Goal: Information Seeking & Learning: Understand process/instructions

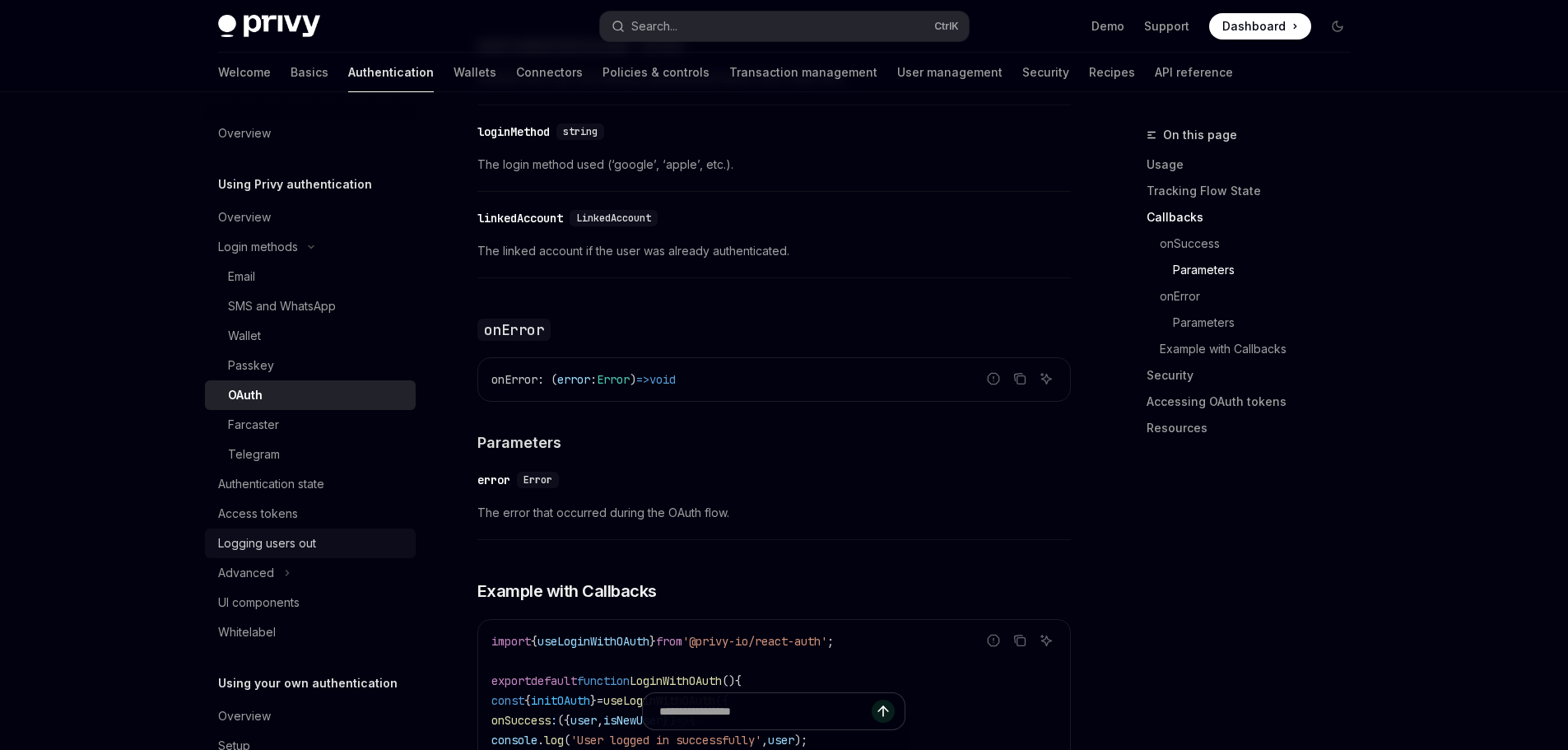
scroll to position [2133, 0]
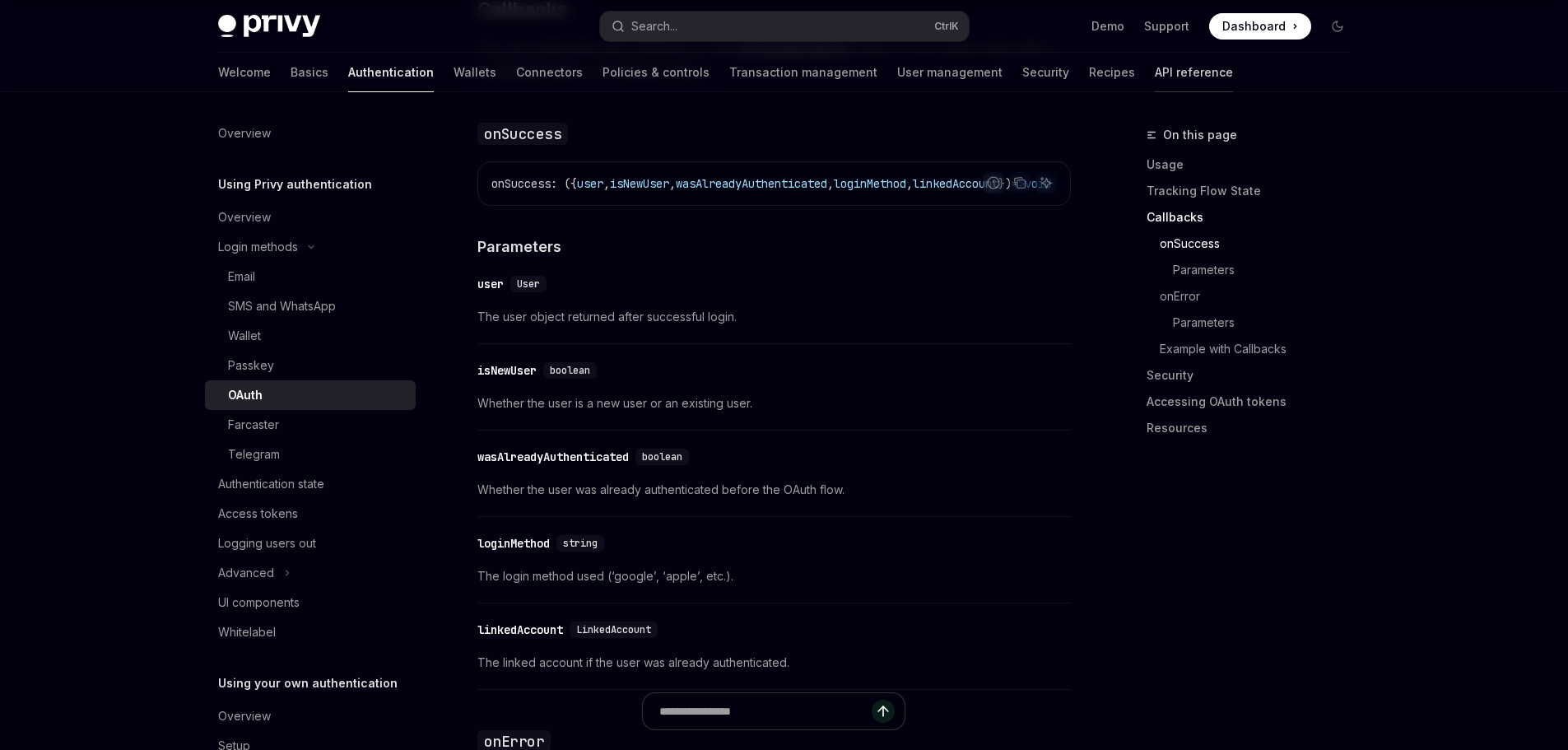
click at [1155, 72] on link "API reference" at bounding box center [1194, 73] width 78 height 39
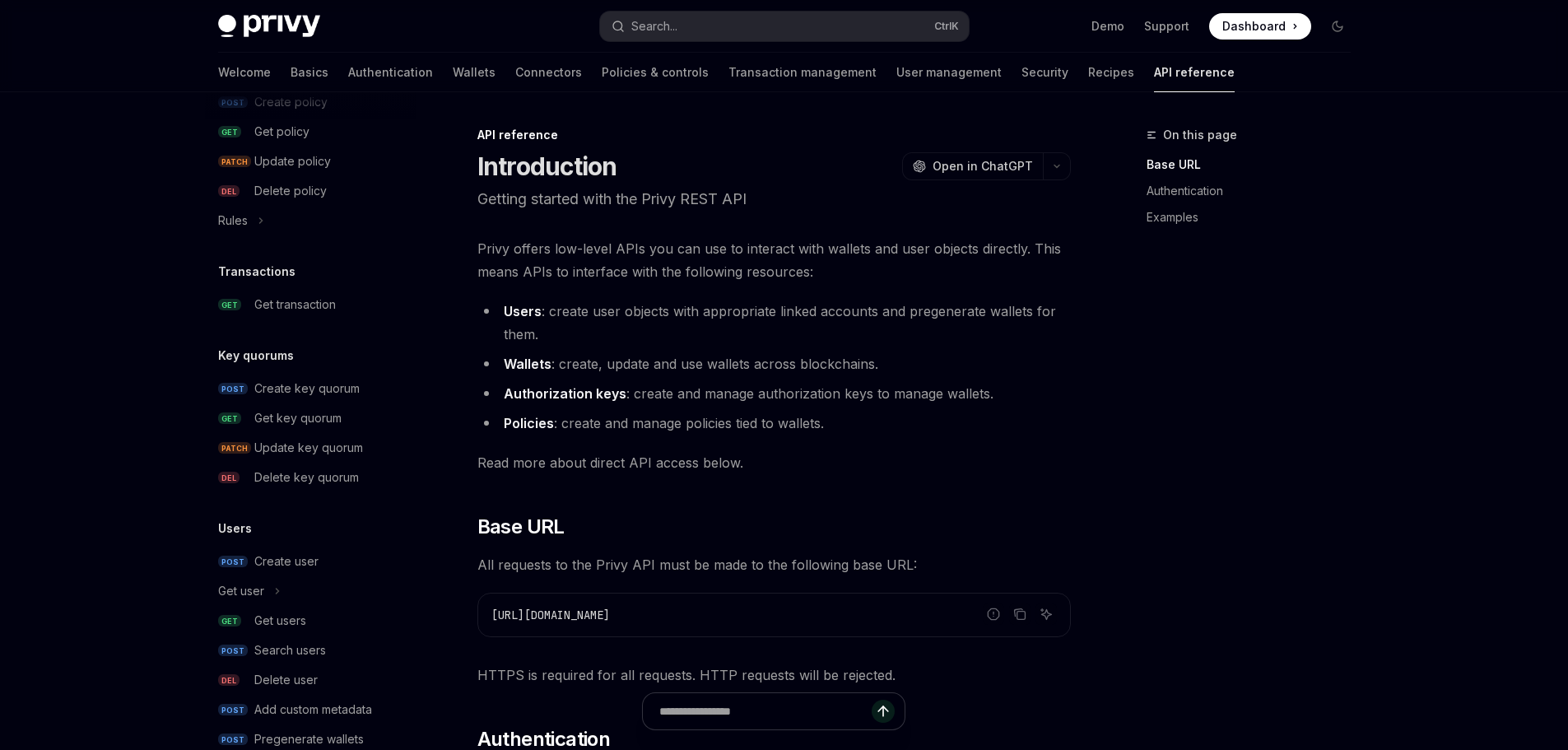
scroll to position [981, 0]
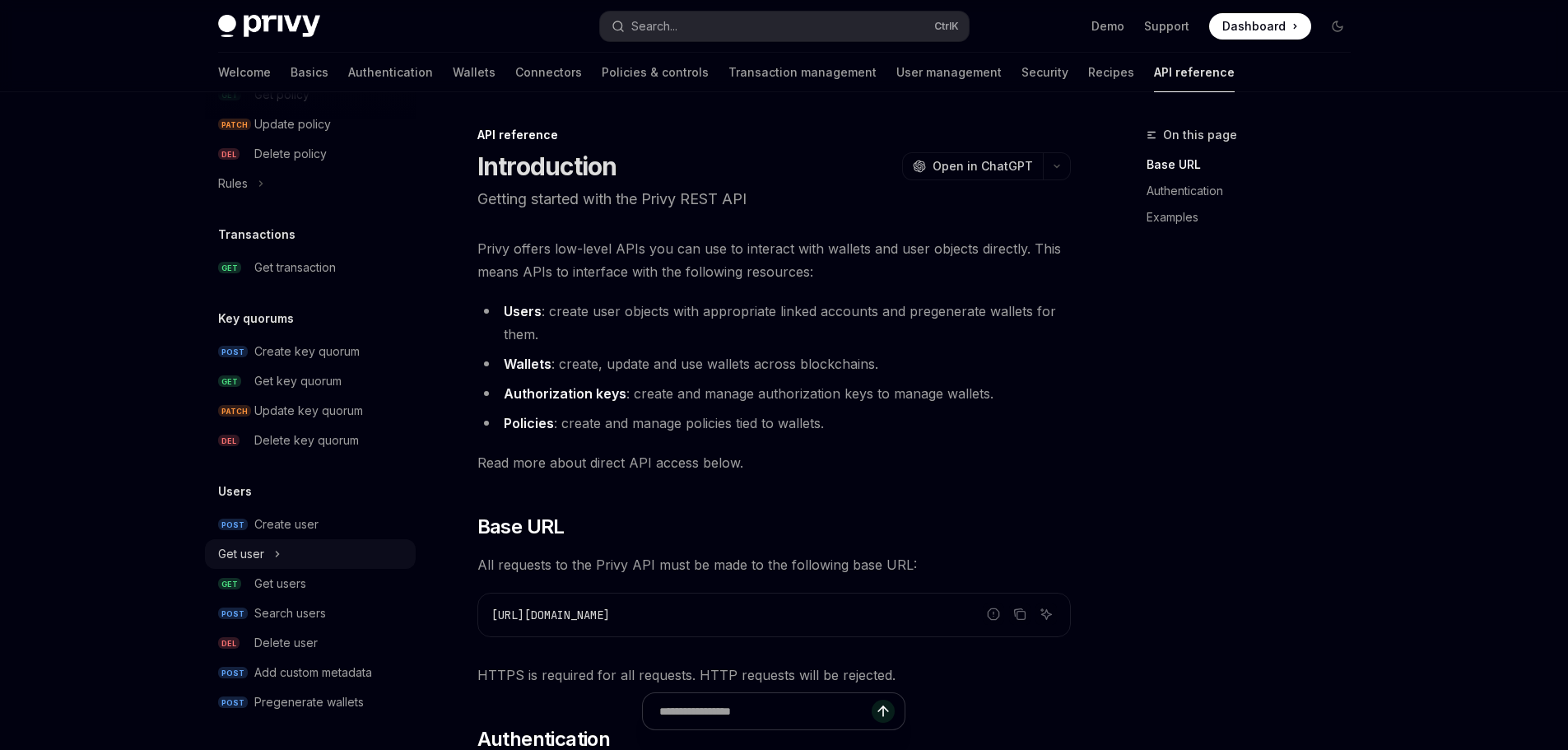
click at [282, 553] on button "Get user" at bounding box center [310, 554] width 211 height 30
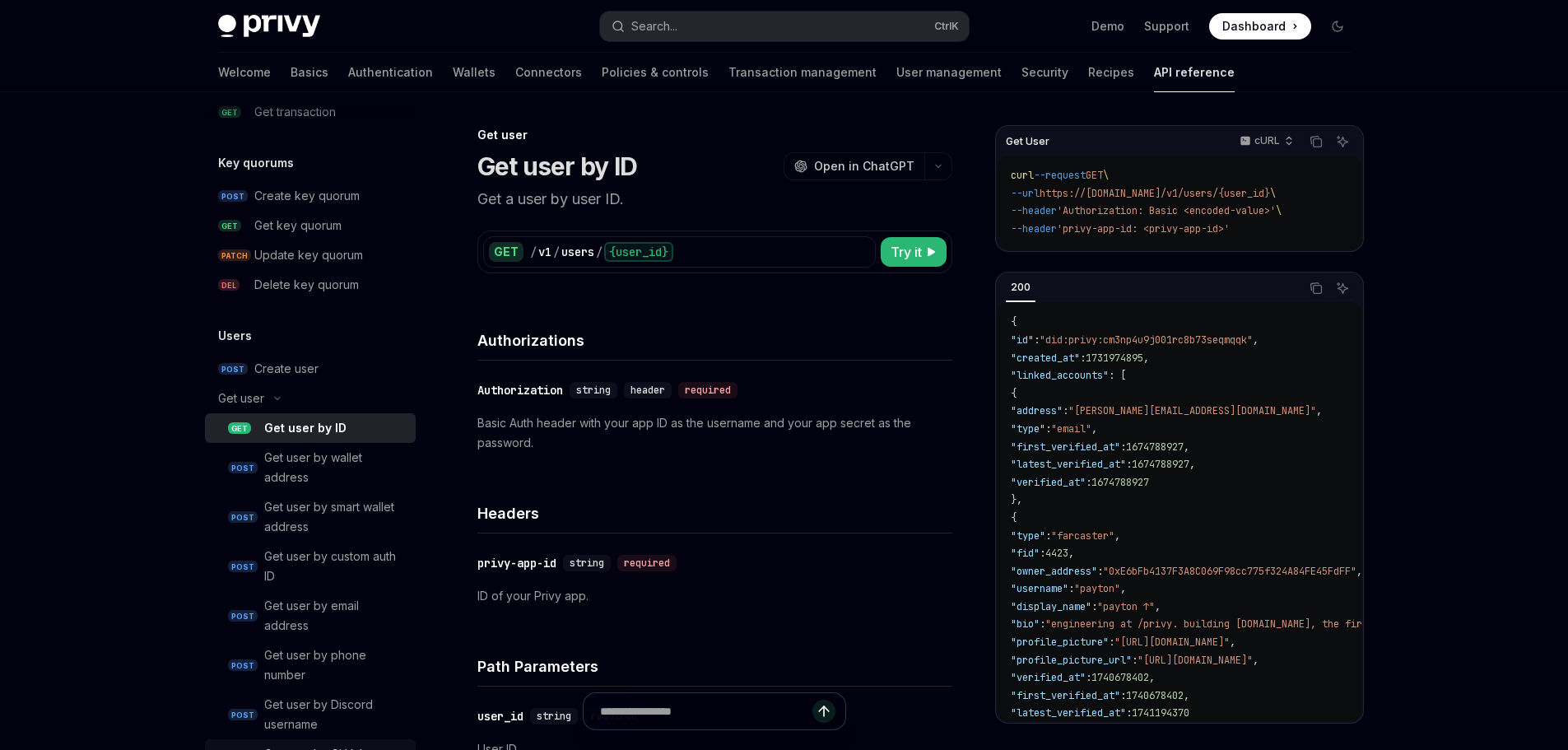
scroll to position [1311, 0]
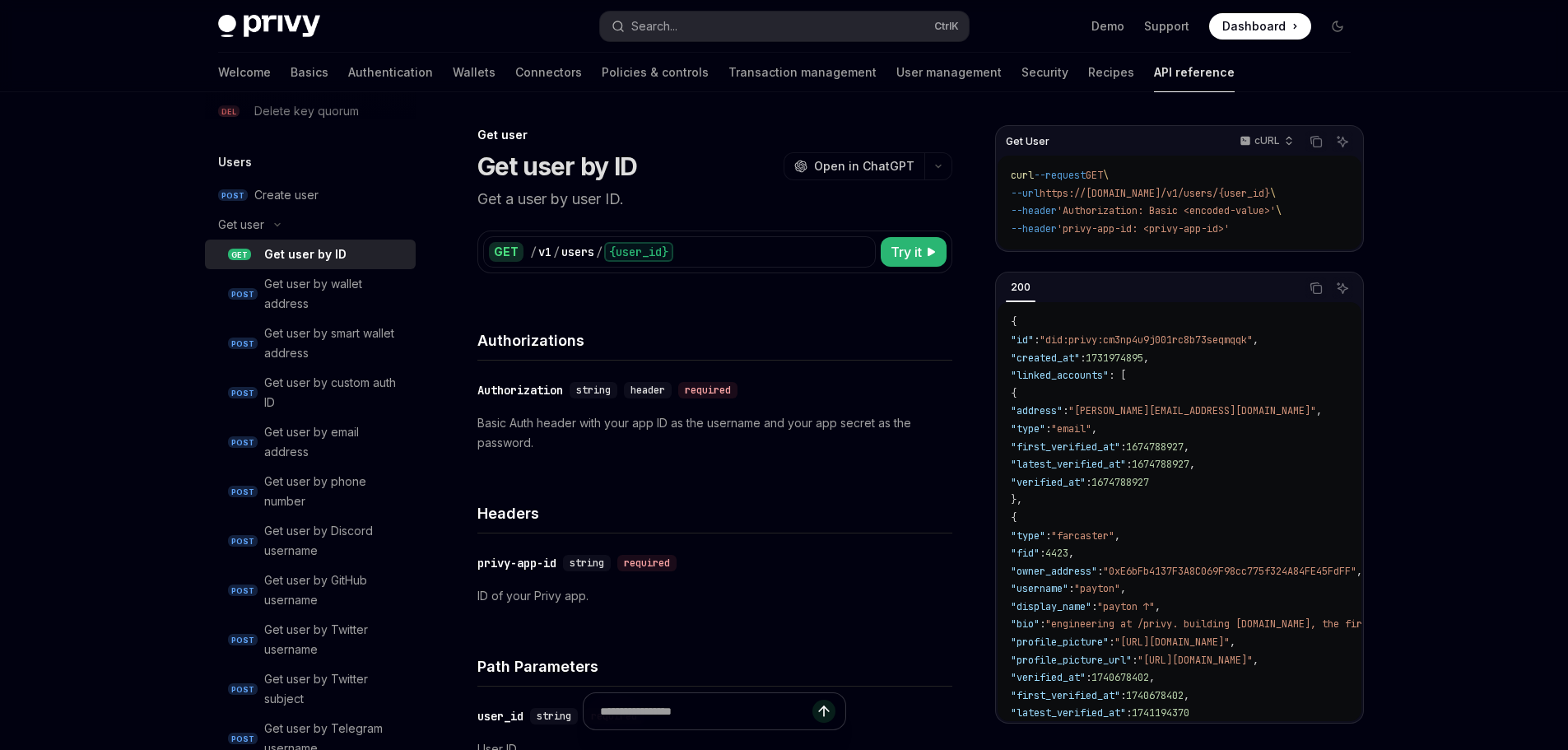
click at [341, 255] on div "Get user by ID" at bounding box center [305, 254] width 82 height 20
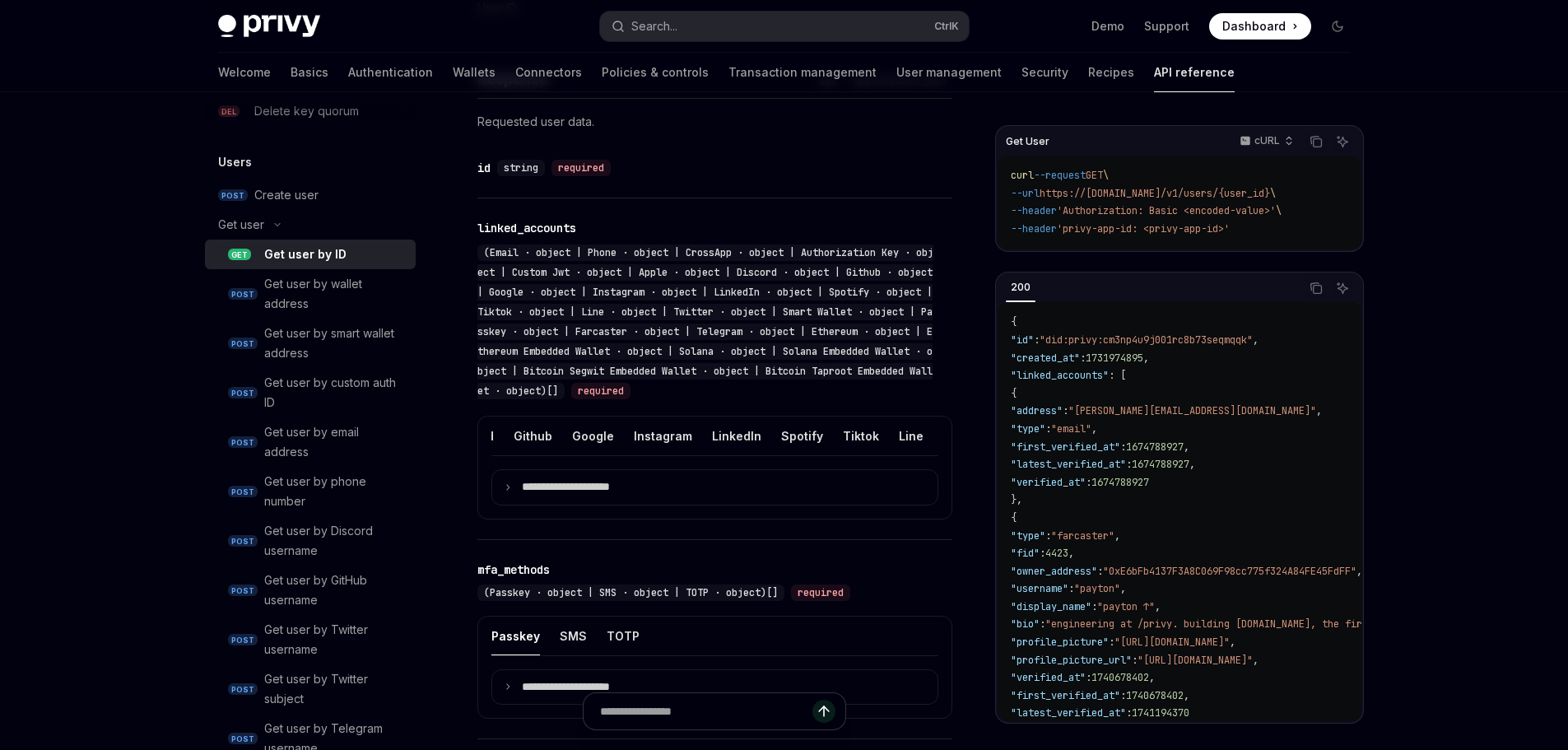
scroll to position [0, 494]
click at [582, 428] on button "Google" at bounding box center [589, 436] width 42 height 38
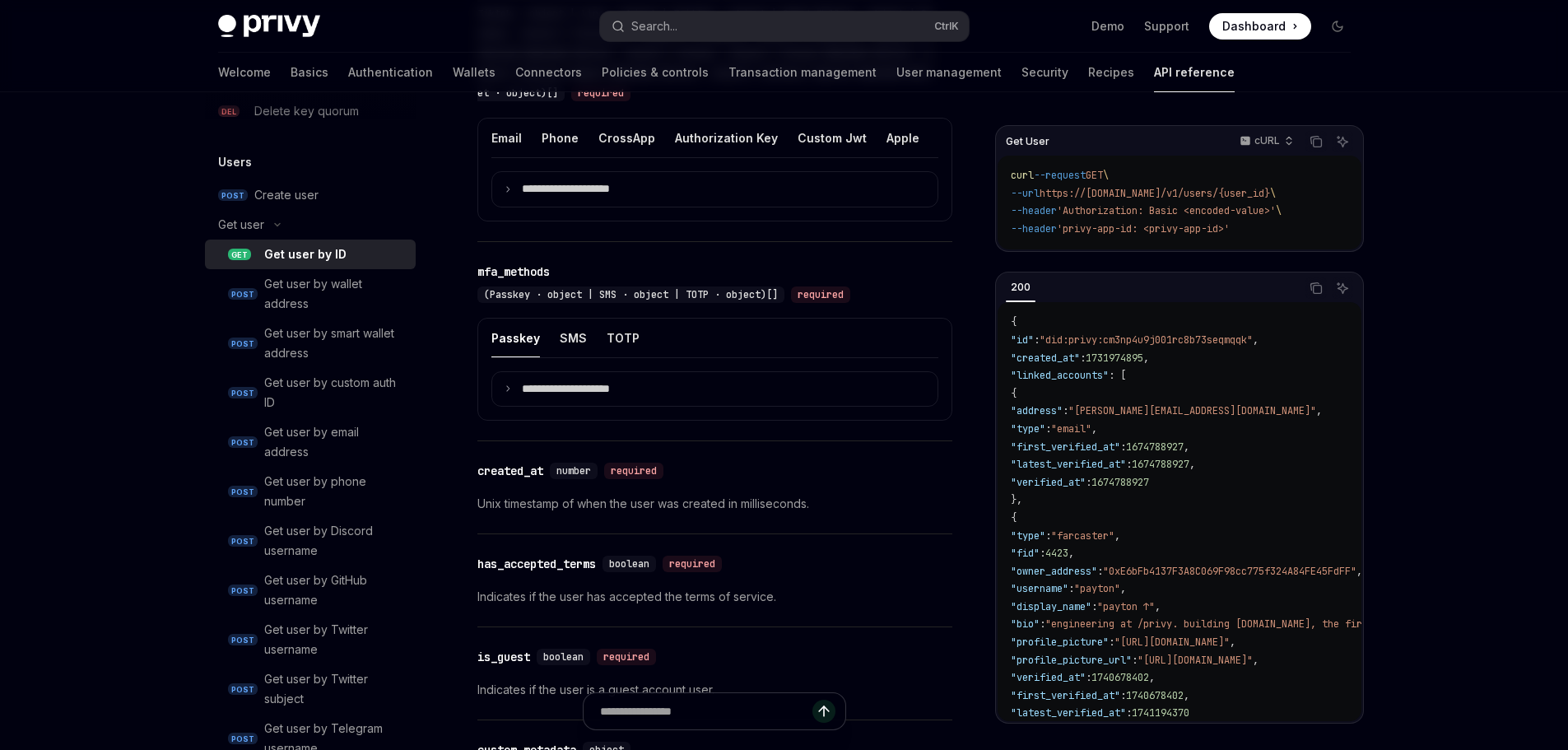
scroll to position [1049, 0]
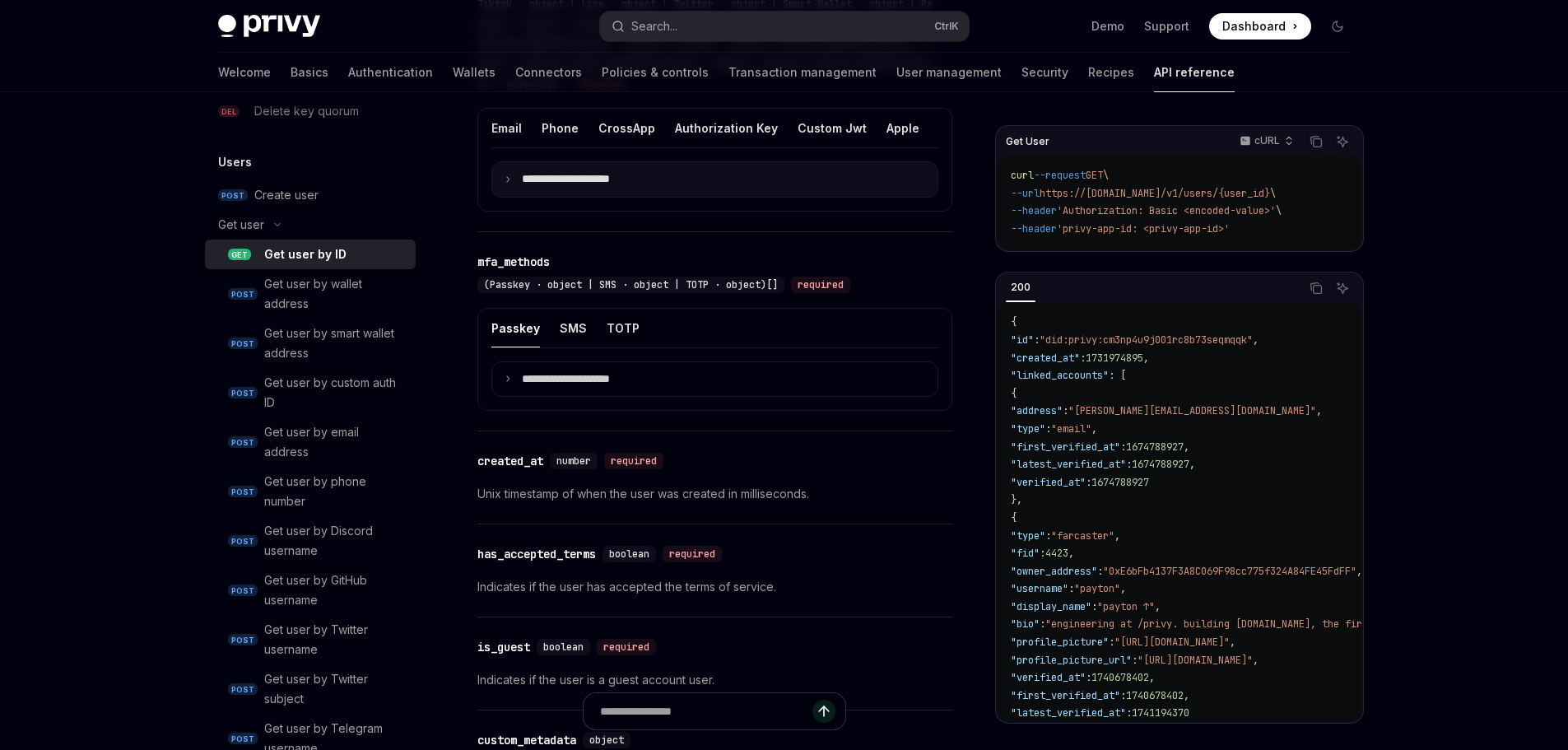
click at [594, 187] on p "**********" at bounding box center [579, 180] width 115 height 15
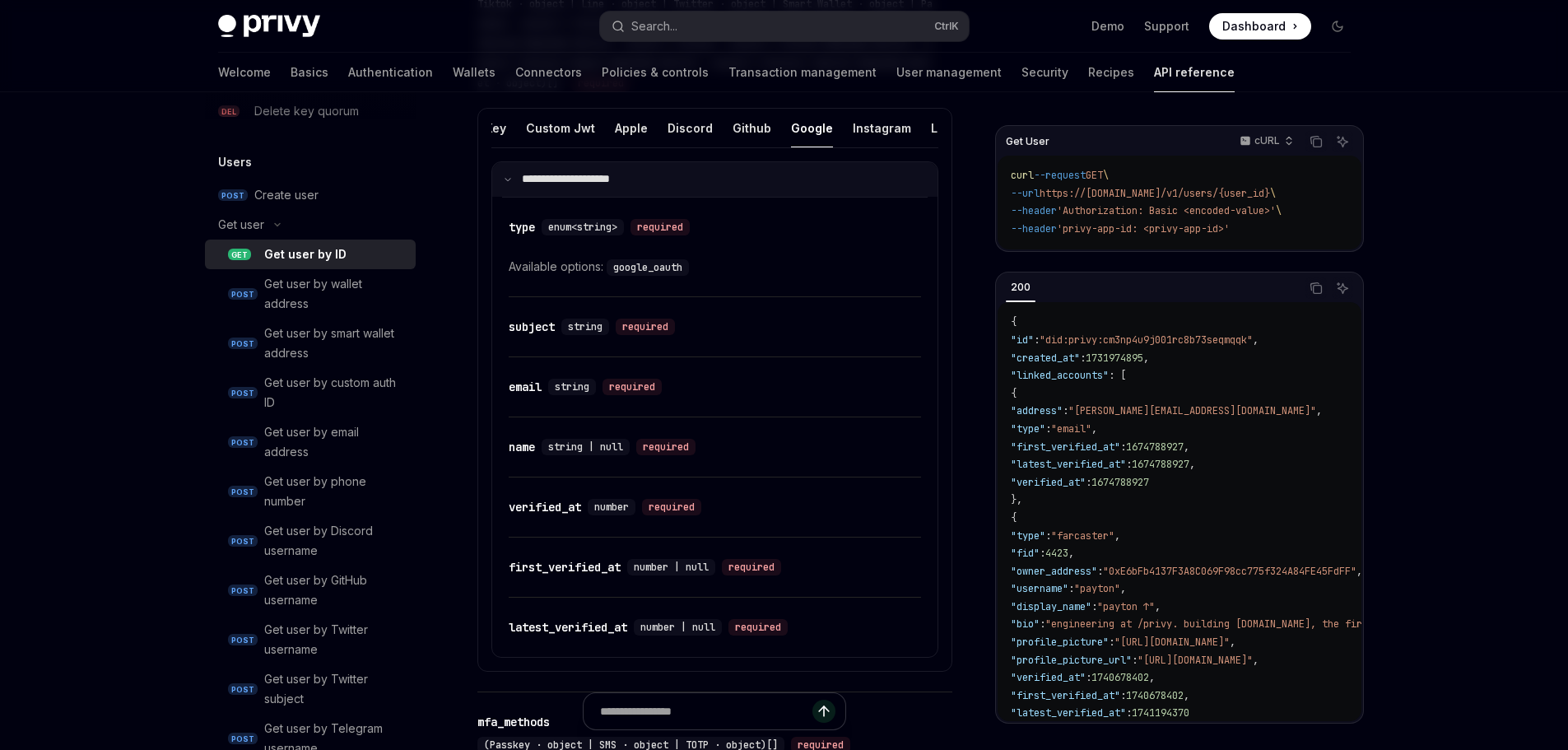
click at [632, 188] on summary "**********" at bounding box center [715, 179] width 446 height 35
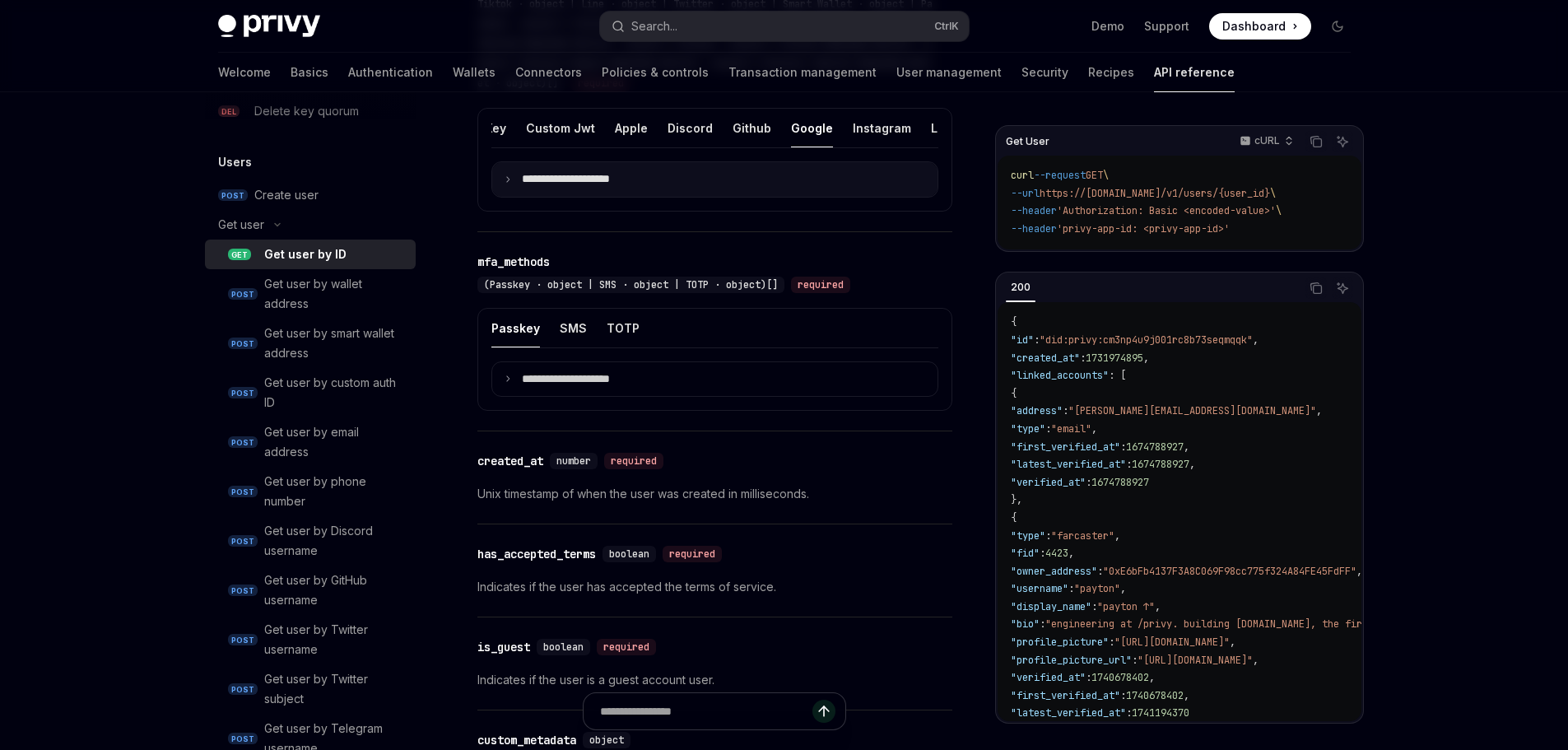
click at [636, 187] on p "**********" at bounding box center [579, 180] width 115 height 15
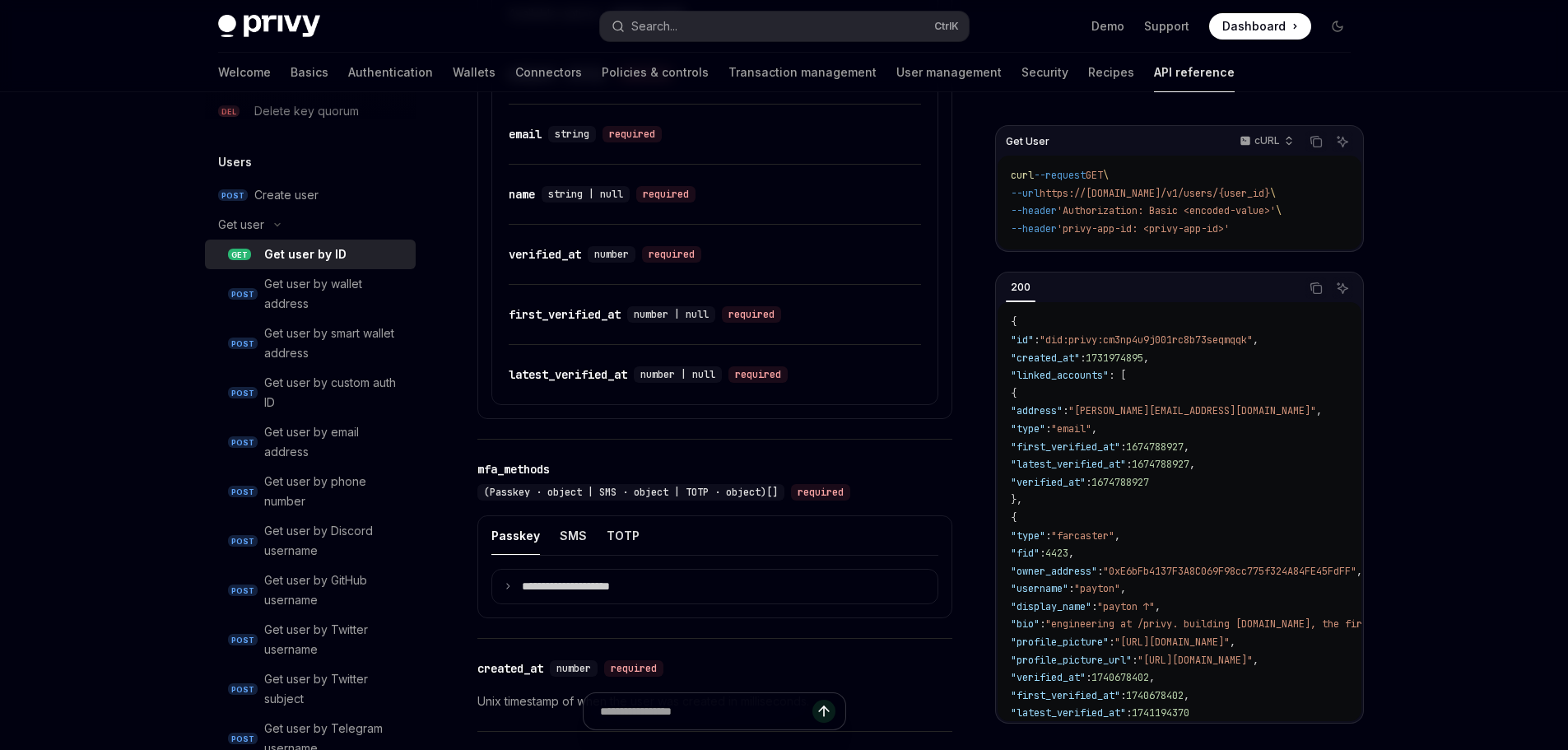
scroll to position [1149, 0]
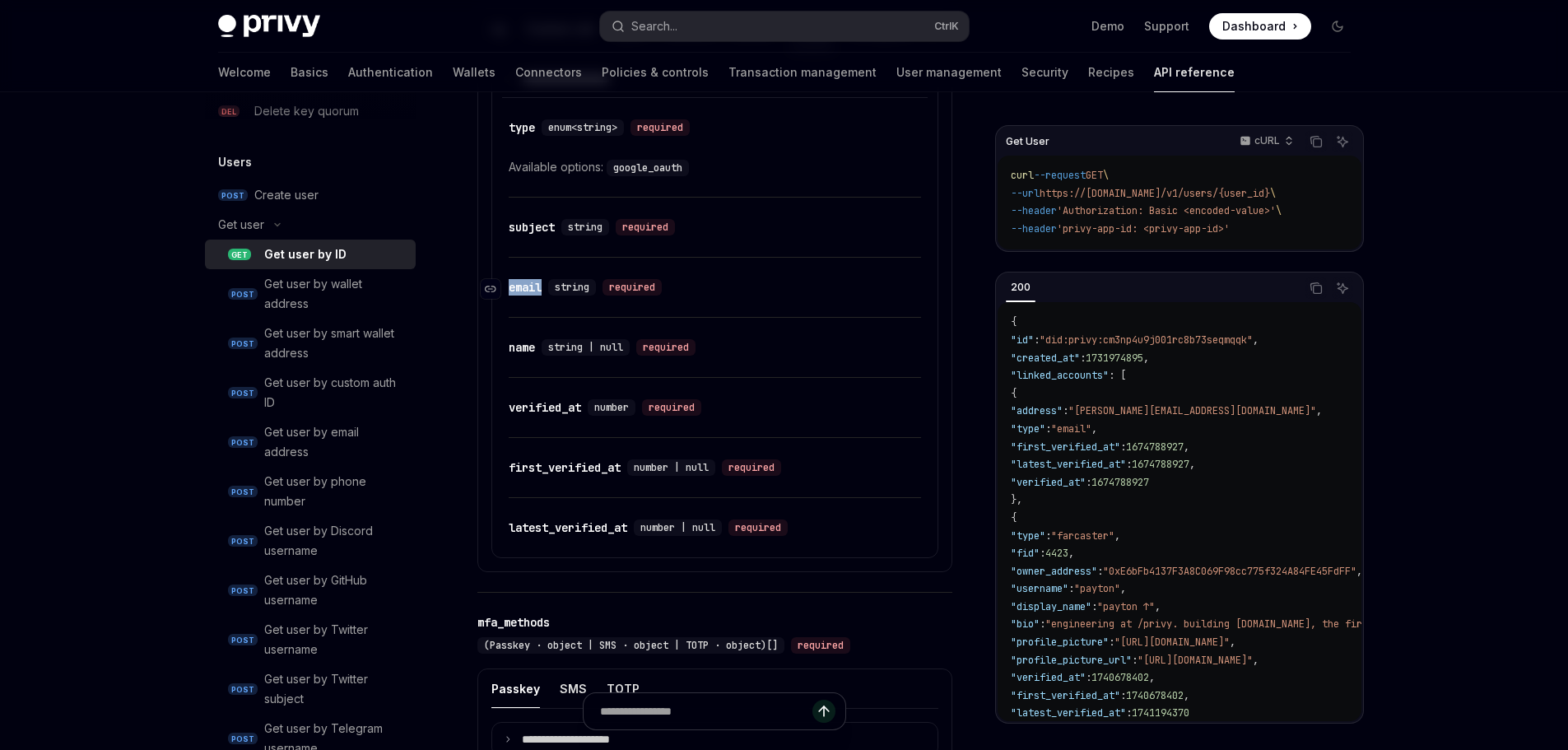
drag, startPoint x: 549, startPoint y: 298, endPoint x: 508, endPoint y: 292, distance: 41.4
click at [509, 292] on div "​ email string required" at bounding box center [588, 287] width 159 height 17
copy div "​ email"
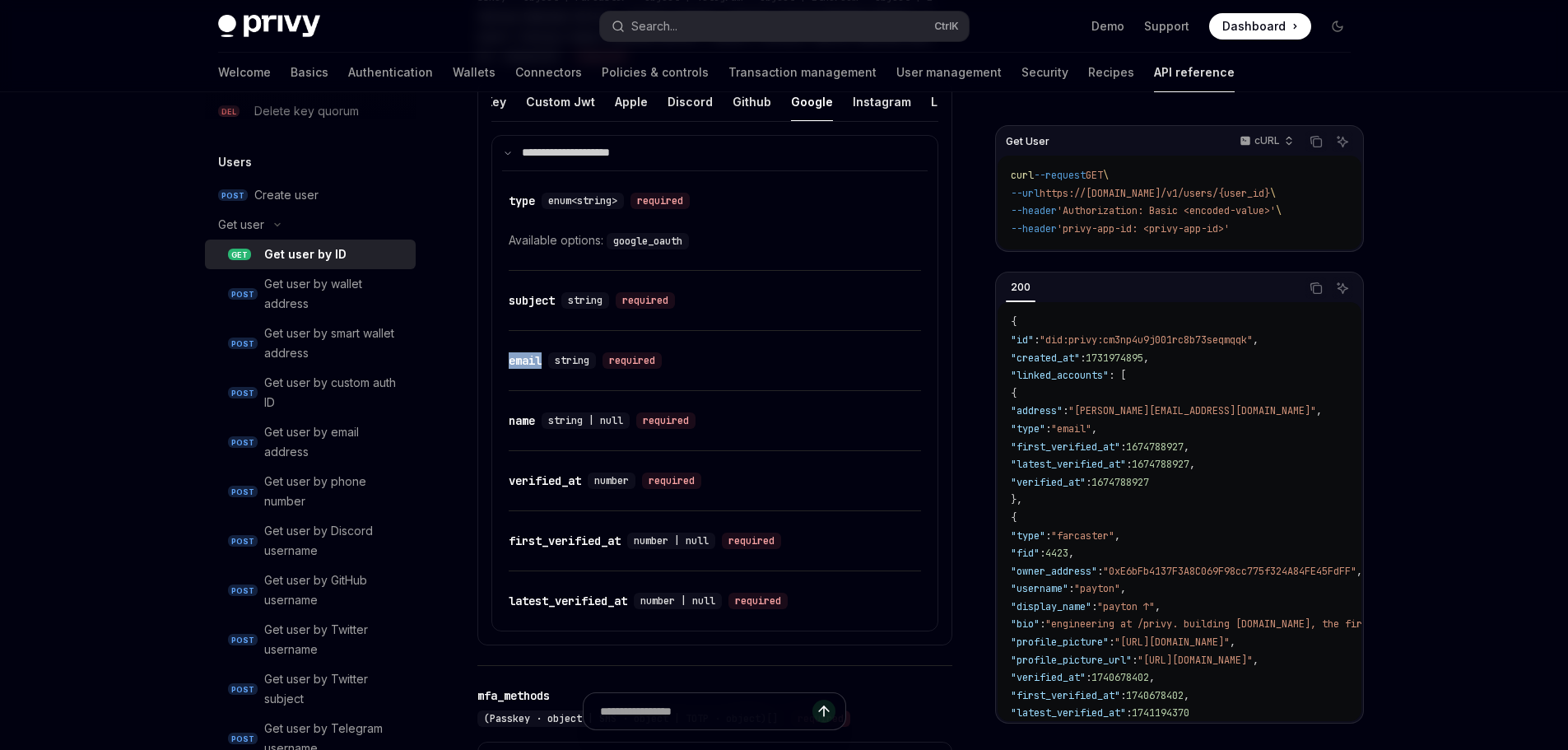
scroll to position [1066, 0]
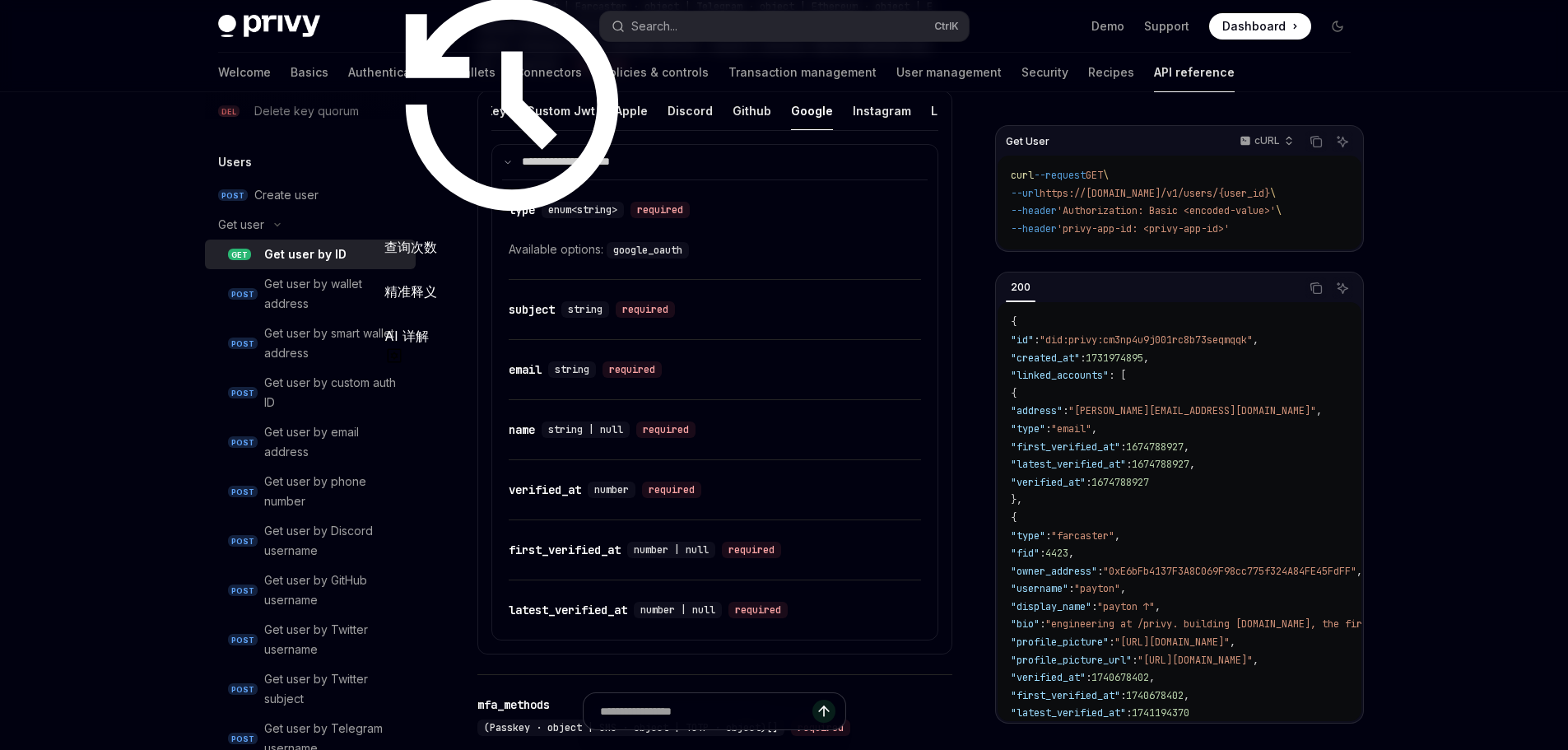
click at [739, 460] on div "​ name string | null required" at bounding box center [715, 430] width 412 height 60
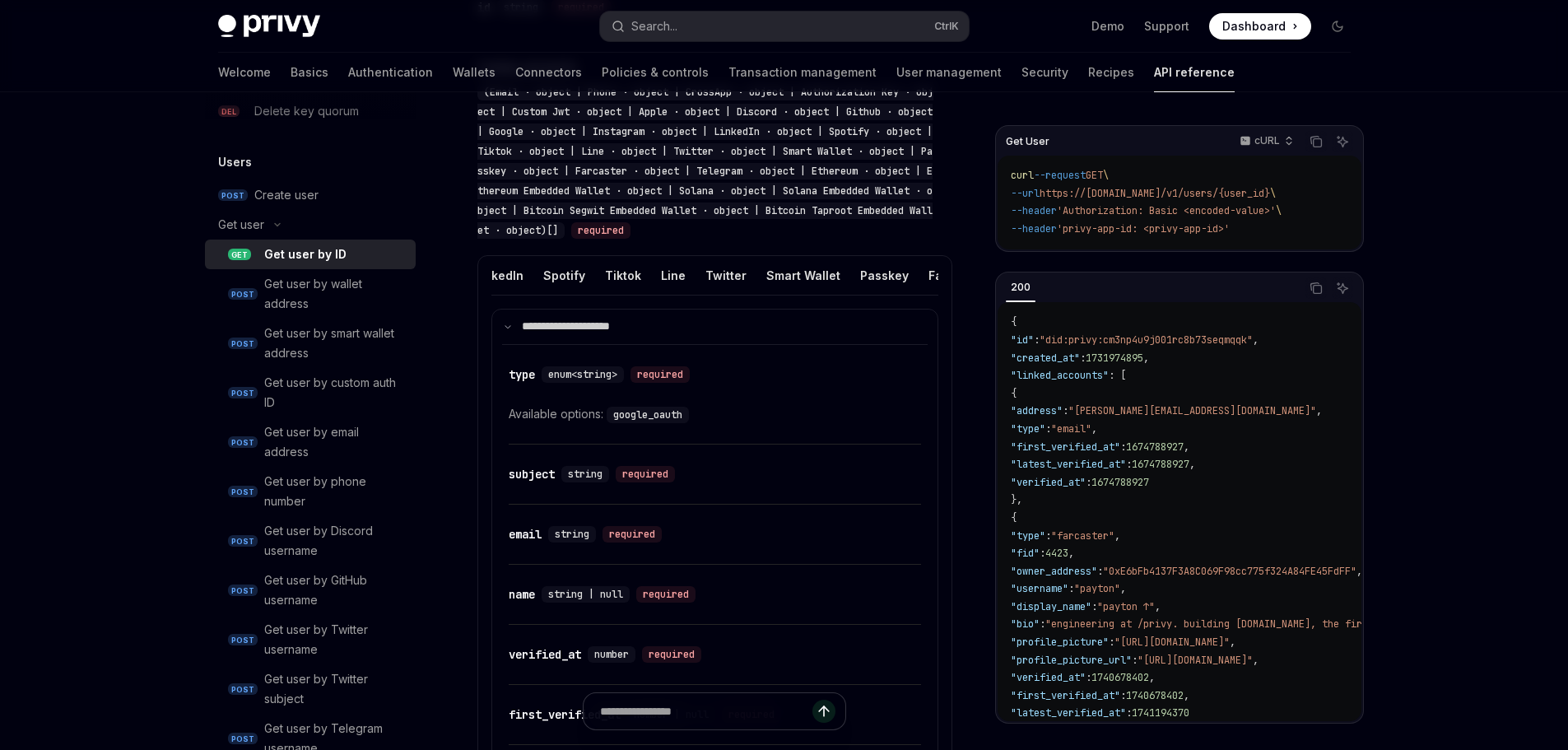
scroll to position [0, 734]
click at [700, 270] on button "Twitter" at bounding box center [721, 275] width 41 height 38
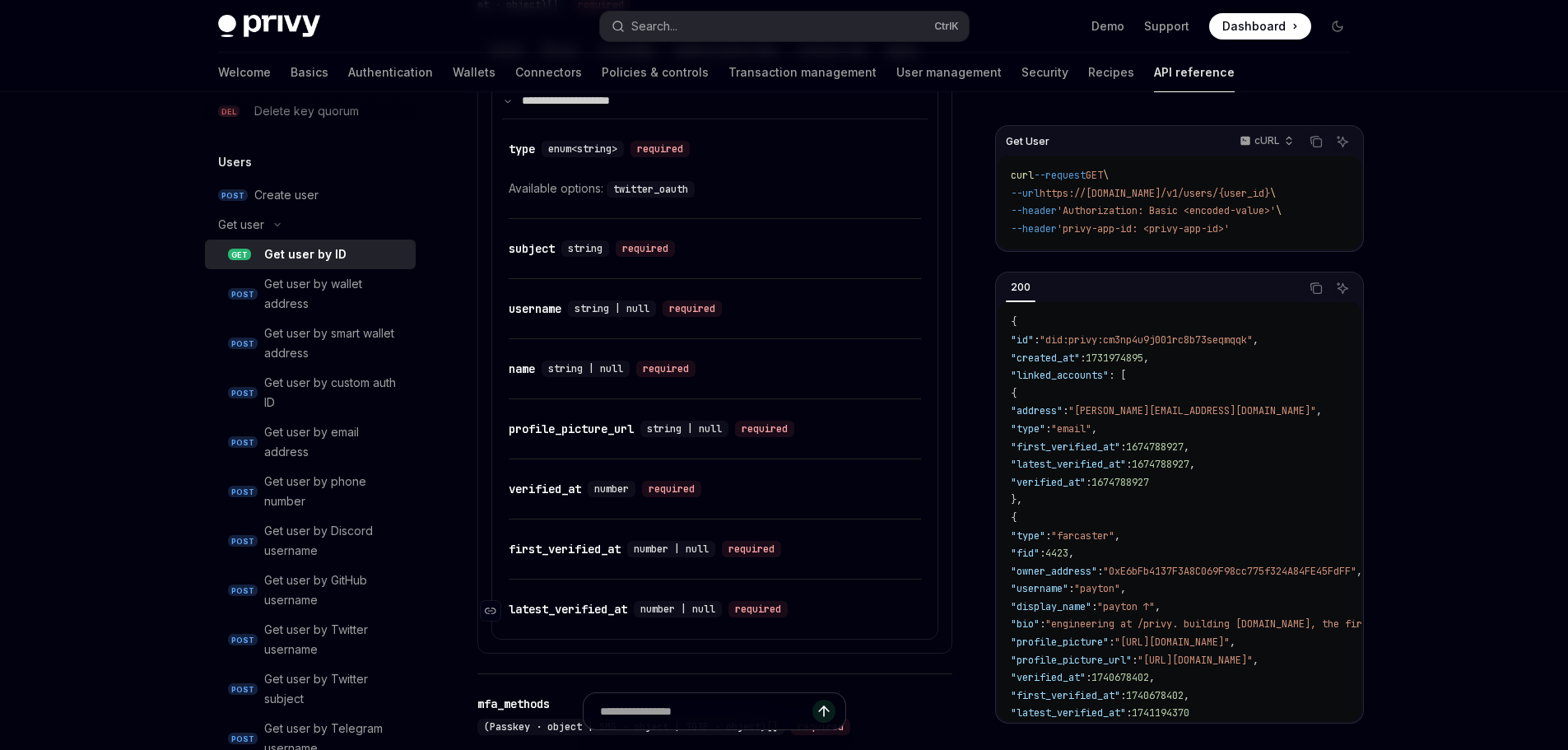
scroll to position [1231, 0]
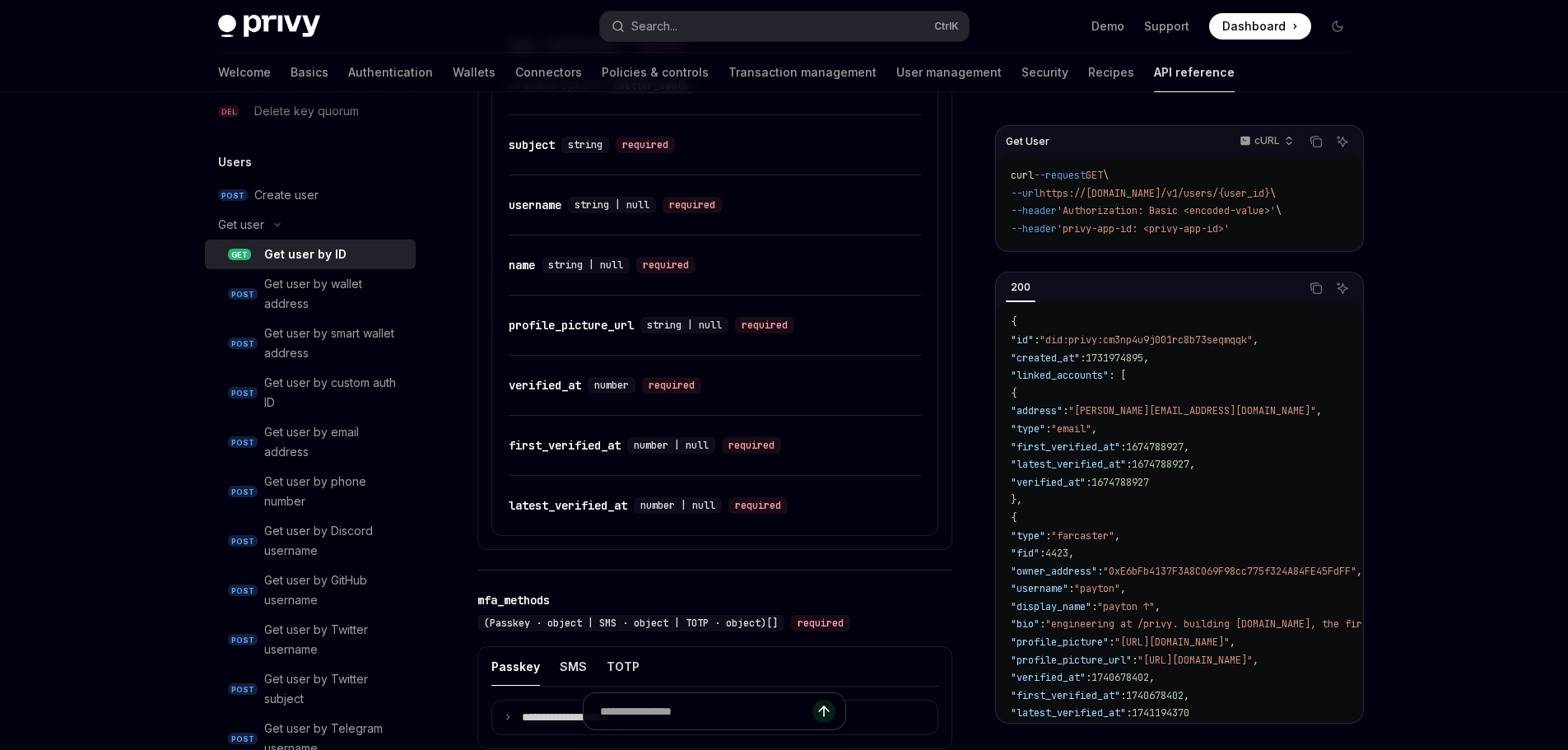
drag, startPoint x: 1437, startPoint y: 421, endPoint x: 1459, endPoint y: 151, distance: 270.9
click at [1437, 421] on div "Privy Docs home page Search... Ctrl K Demo Support Dashboard Dashboard Search..…" at bounding box center [784, 113] width 1568 height 2688
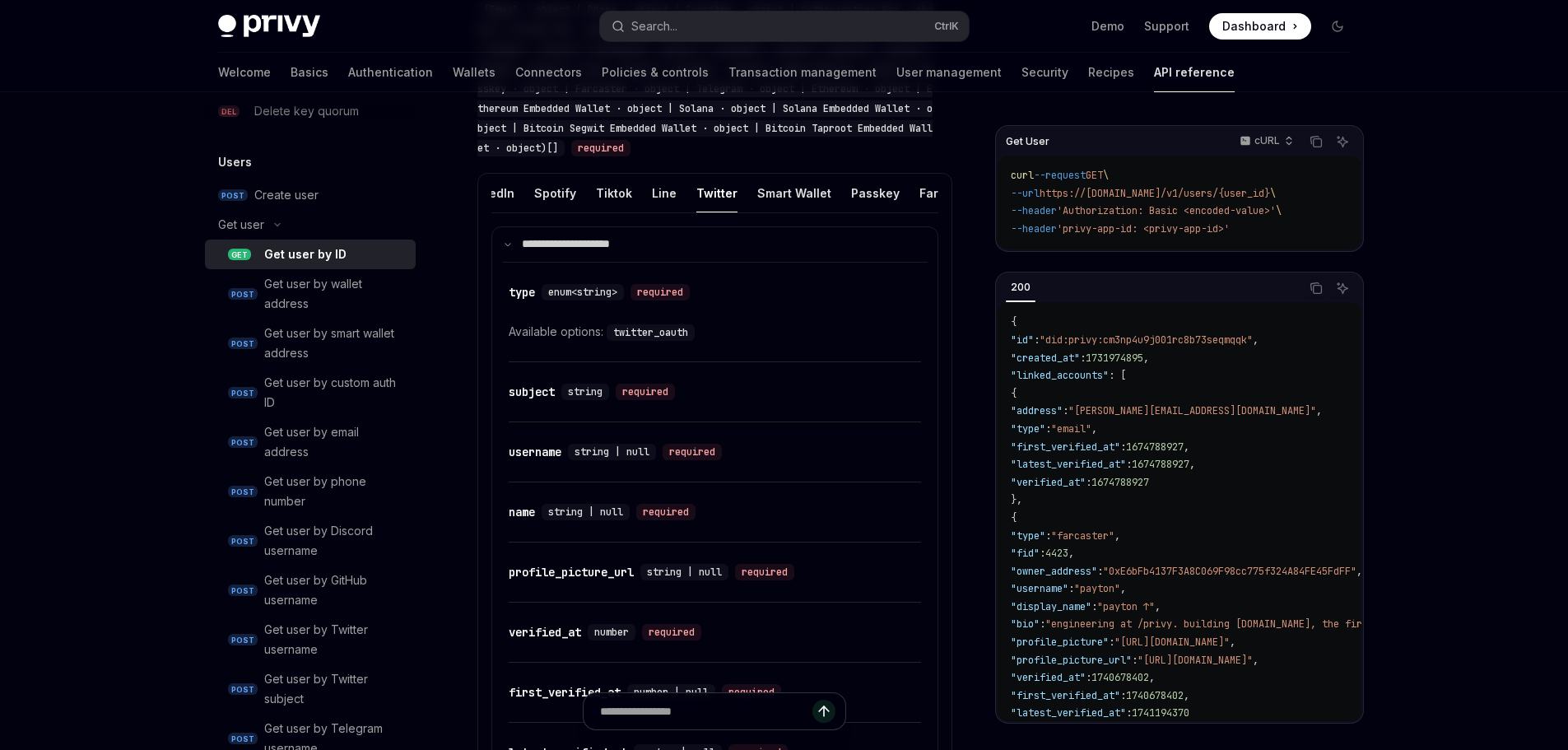
scroll to position [0, 741]
drag, startPoint x: 686, startPoint y: 187, endPoint x: 686, endPoint y: 200, distance: 13.0
click at [693, 187] on button "Twitter" at bounding box center [713, 192] width 41 height 38
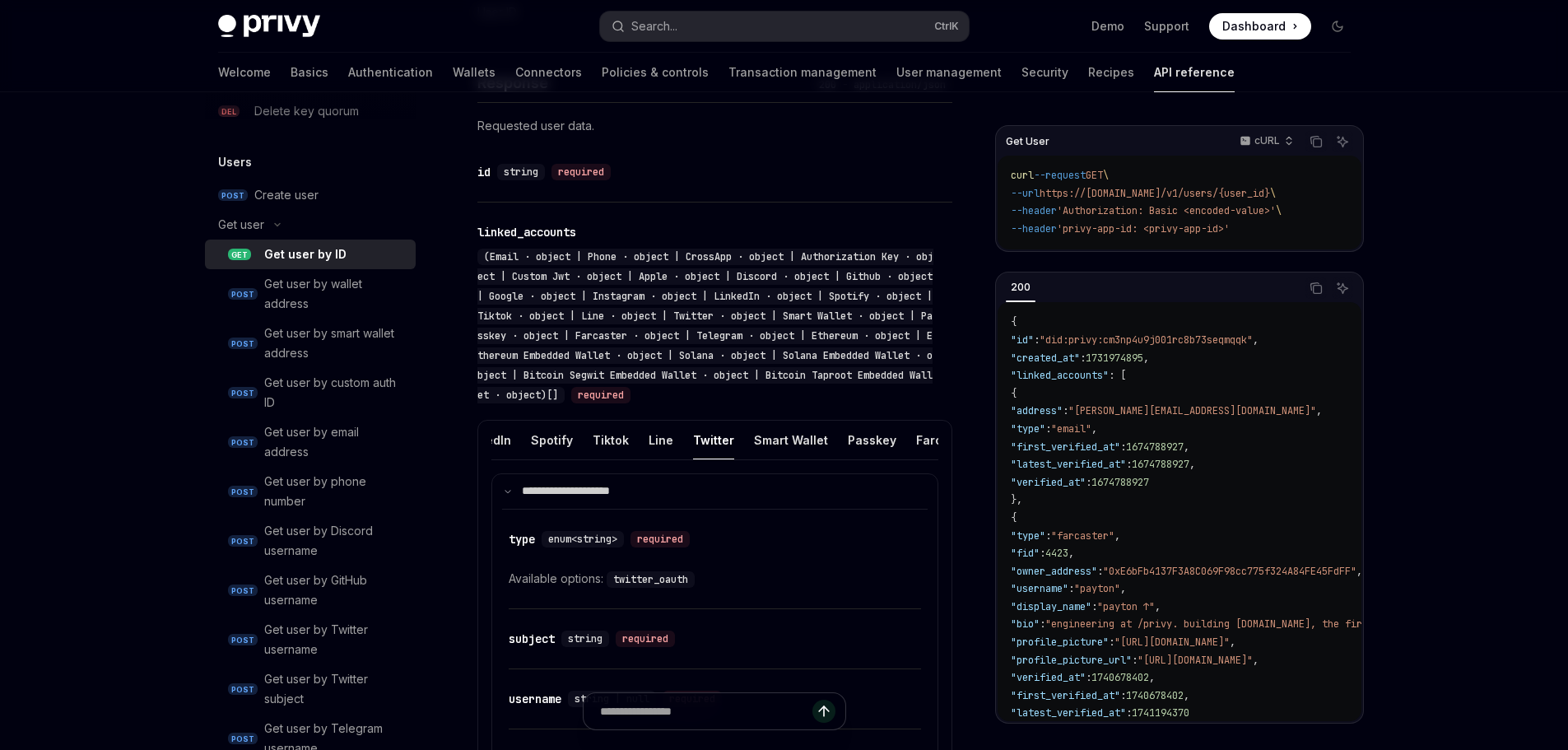
scroll to position [0, 0]
click at [507, 445] on button "Email" at bounding box center [506, 439] width 31 height 38
type textarea "*"
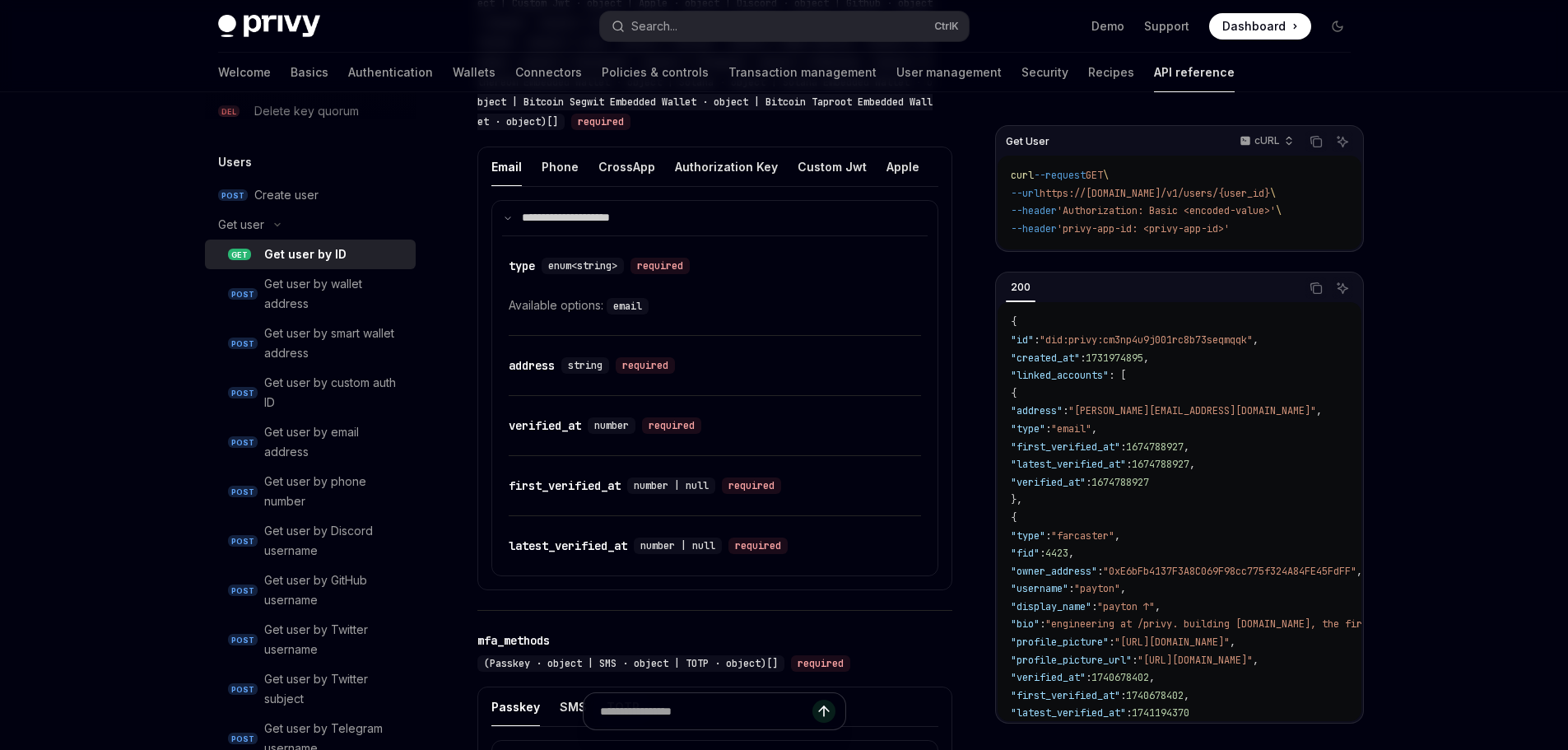
scroll to position [984, 0]
